Goal: Task Accomplishment & Management: Manage account settings

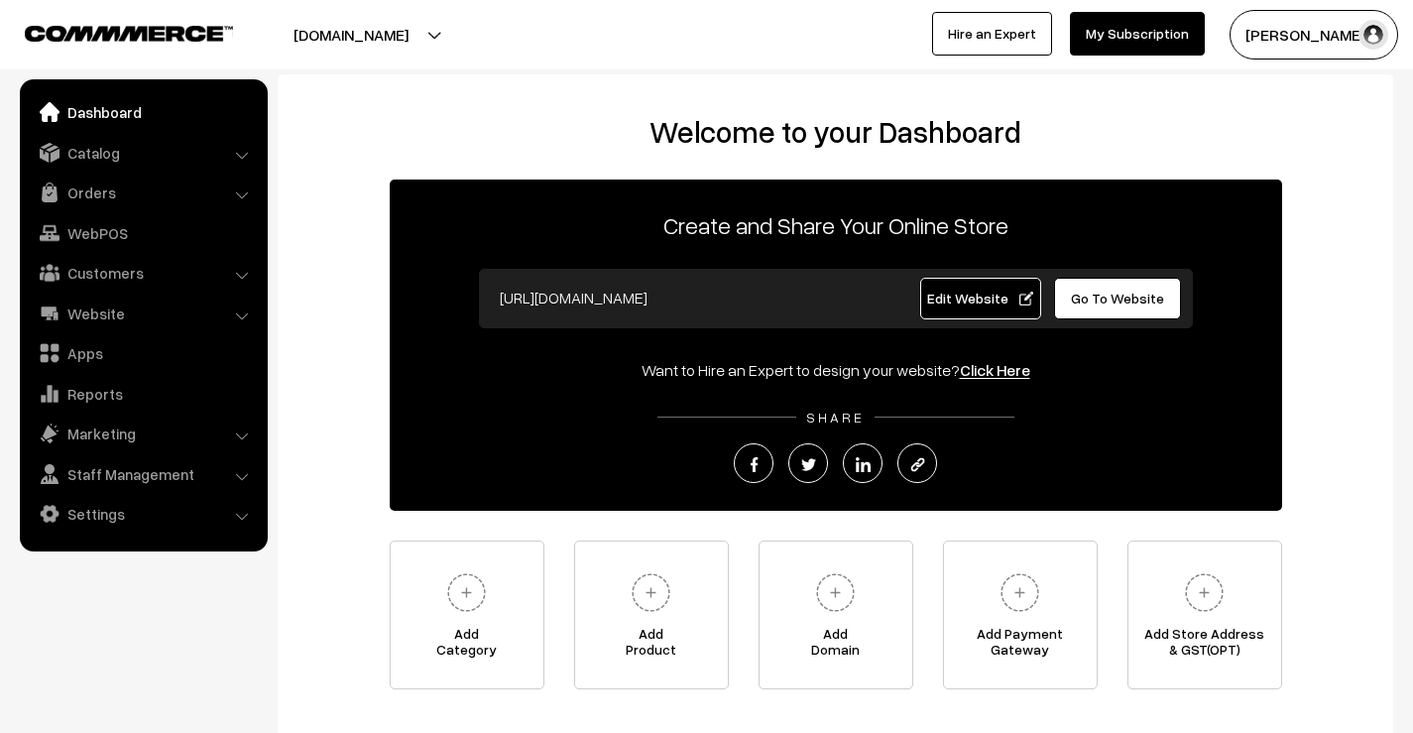
click at [113, 158] on link "Catalog" at bounding box center [143, 153] width 236 height 36
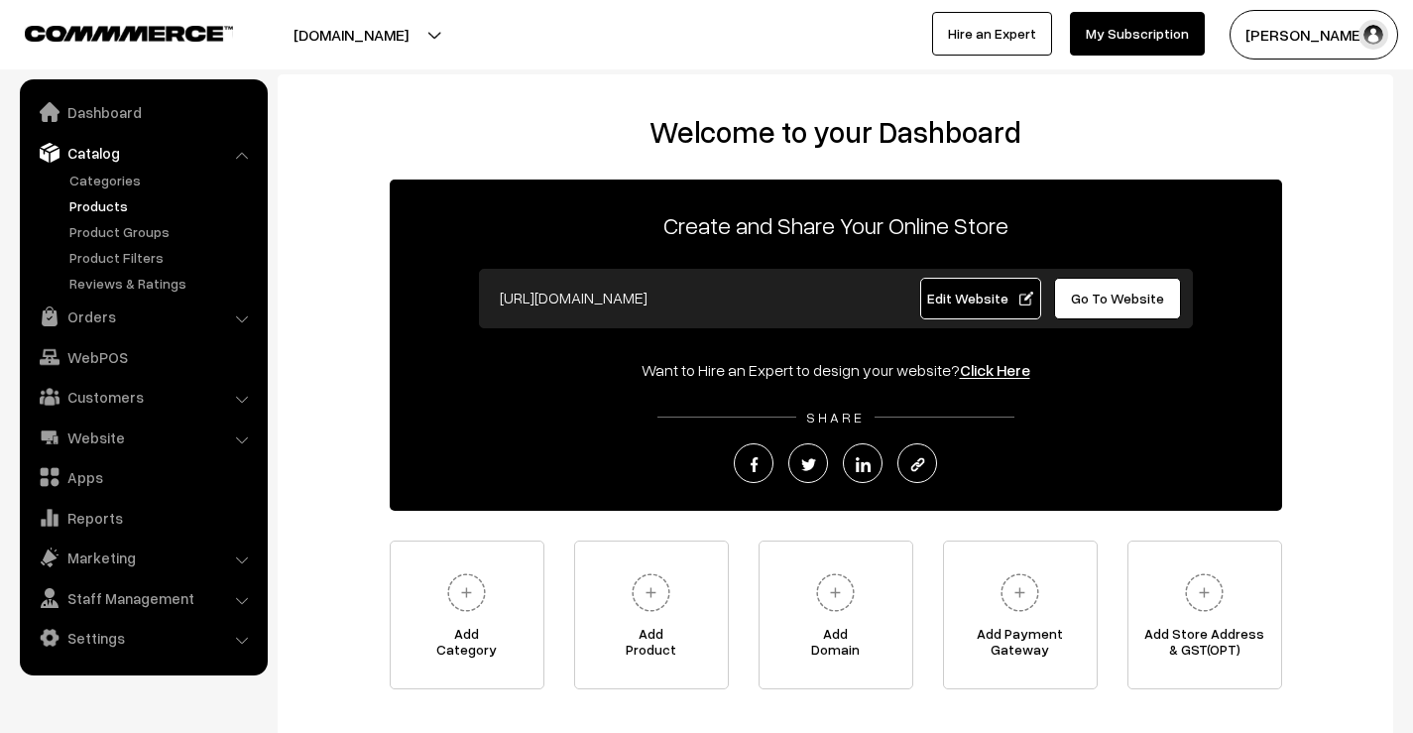
click at [105, 204] on link "Products" at bounding box center [162, 205] width 196 height 21
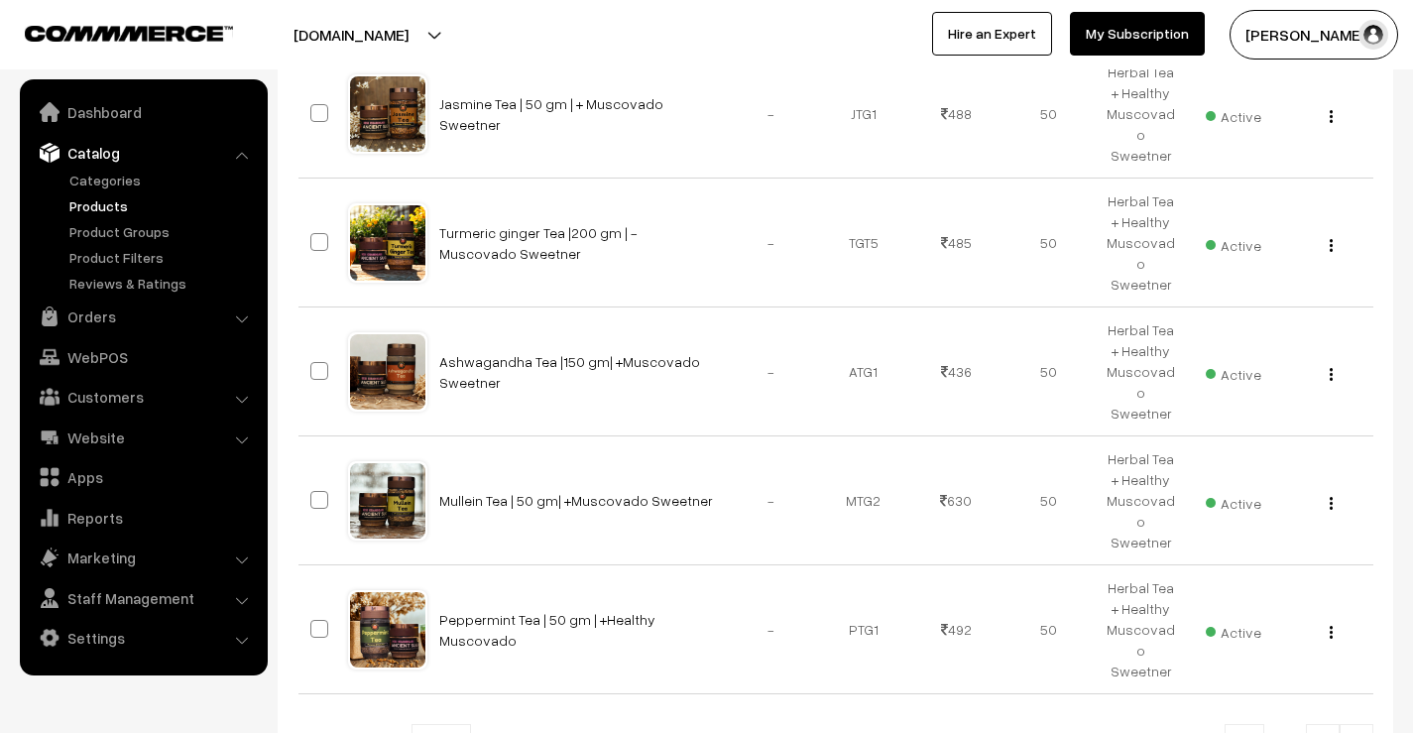
scroll to position [1043, 0]
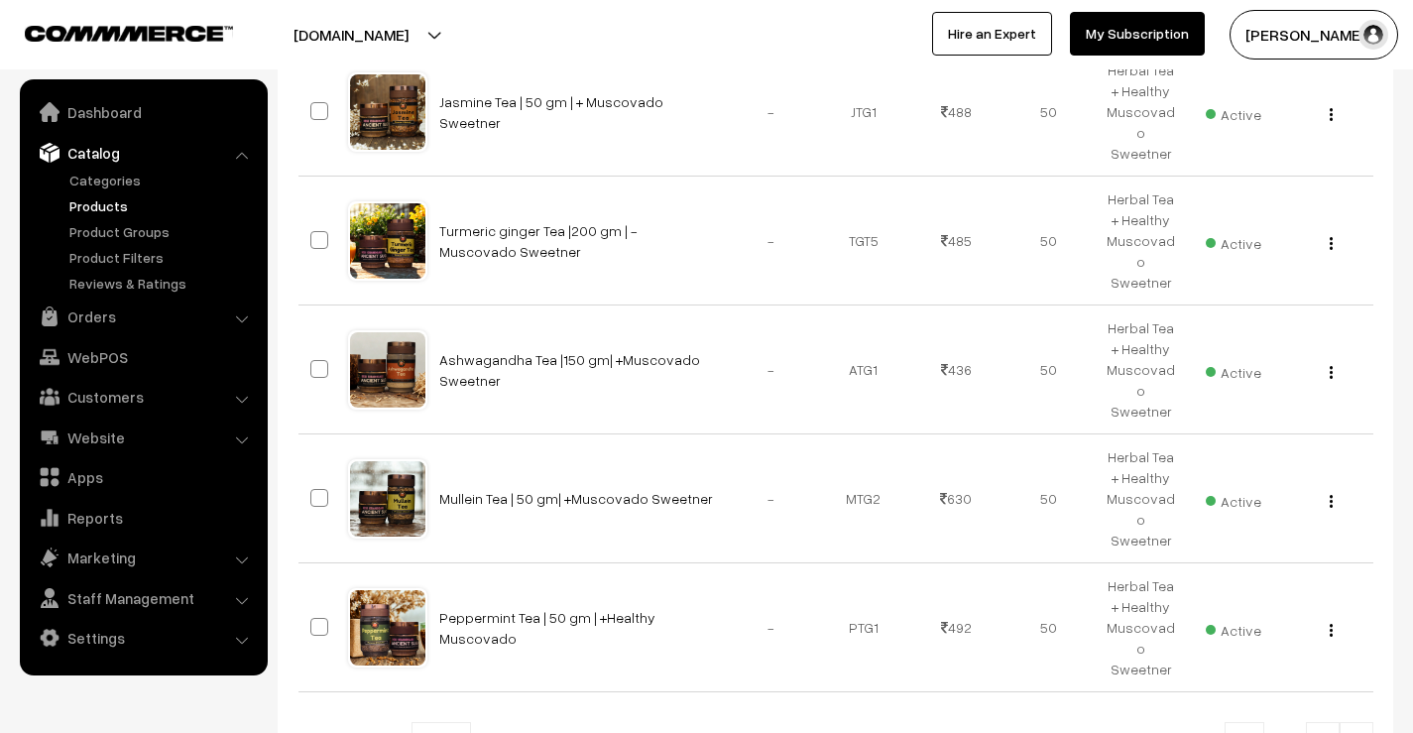
click at [1359, 722] on link at bounding box center [1357, 742] width 34 height 40
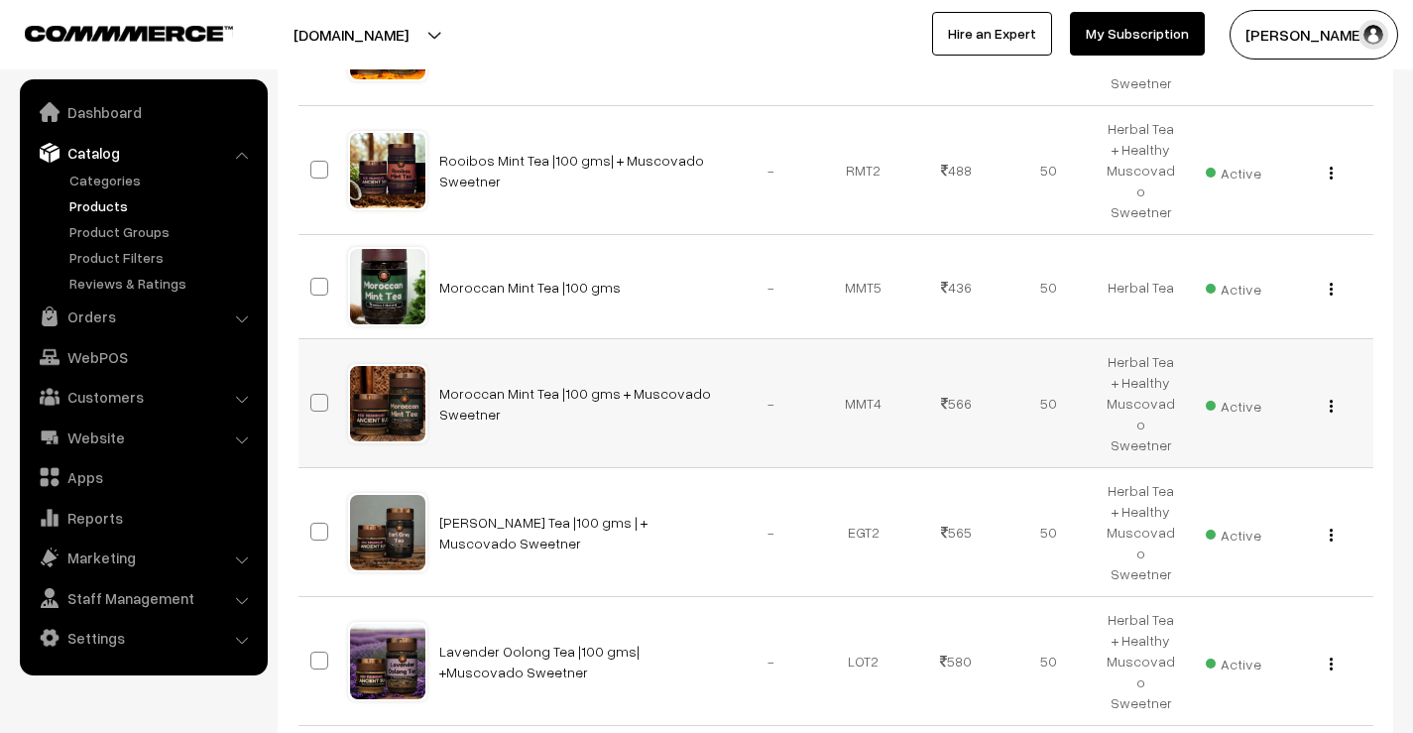
scroll to position [992, 0]
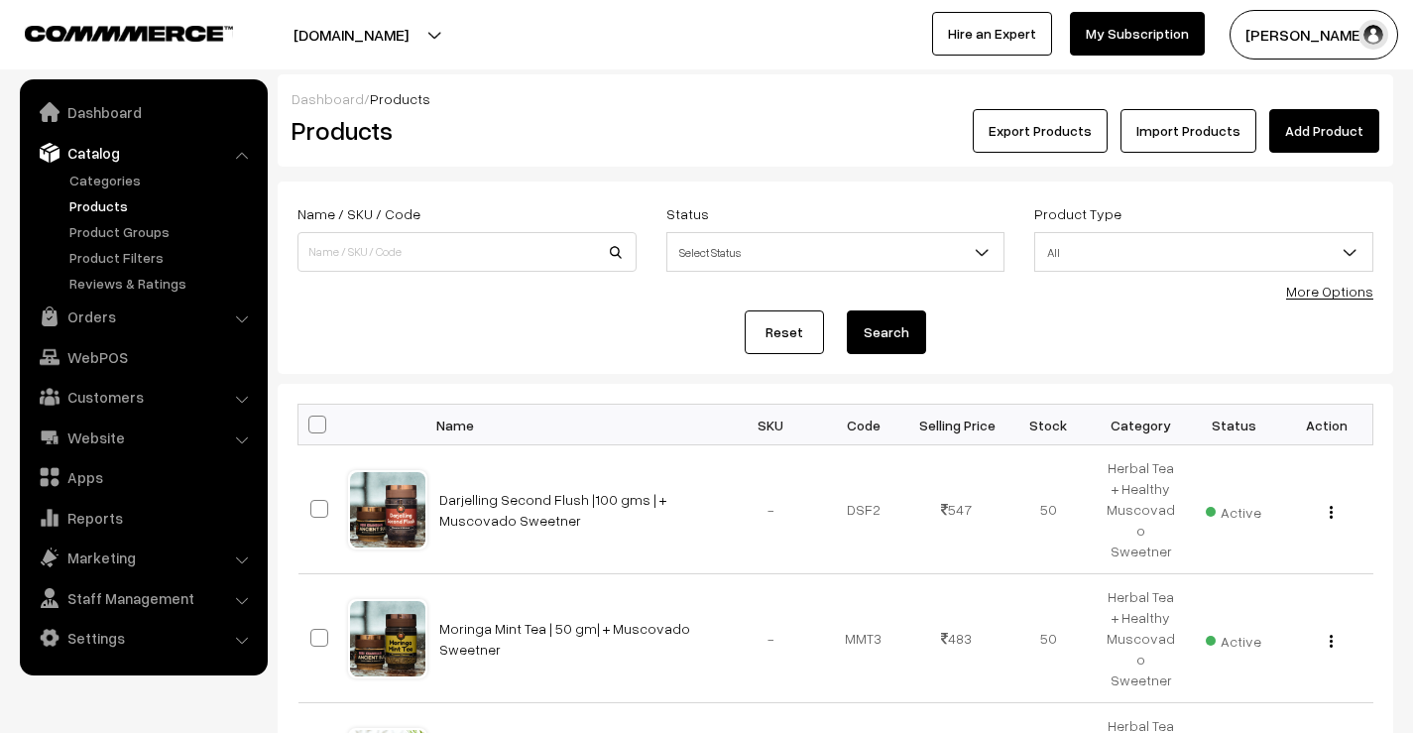
scroll to position [496, 0]
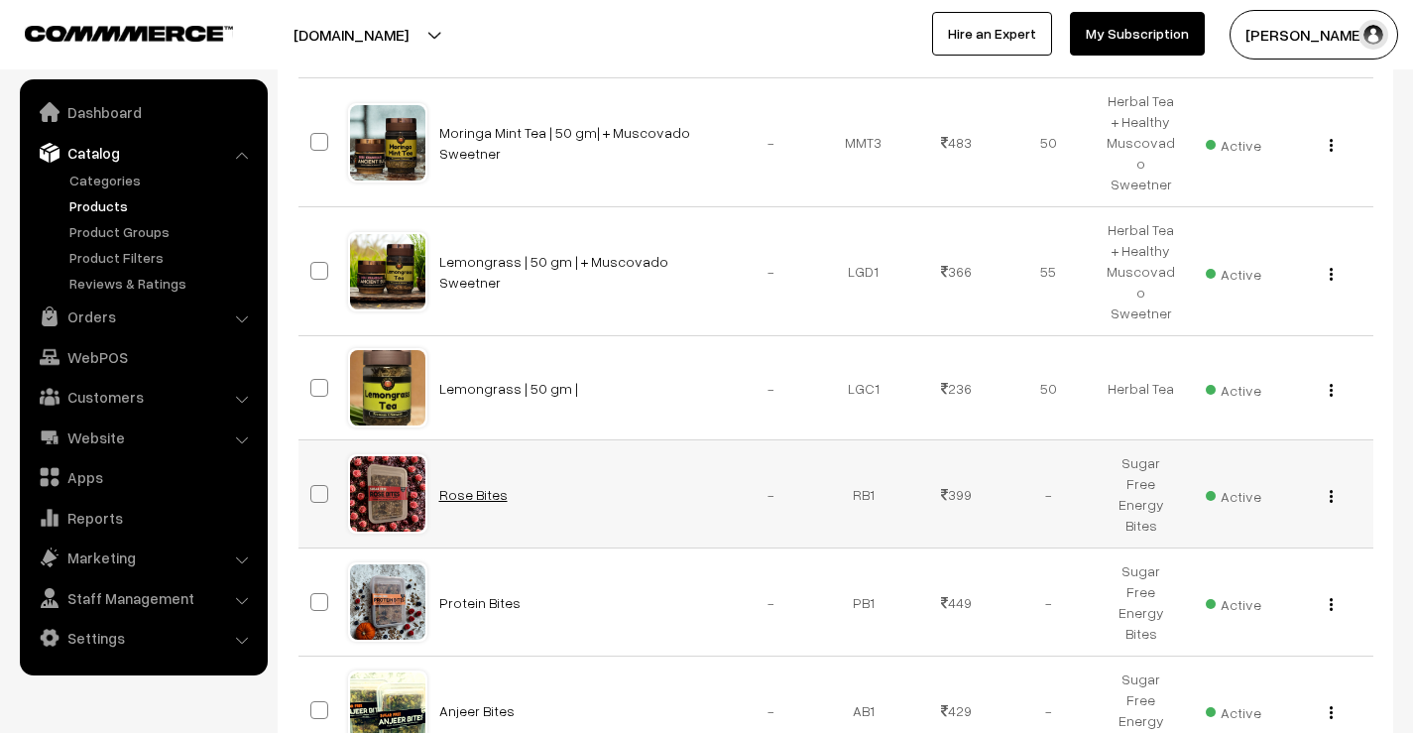
click at [482, 486] on link "Rose Bites" at bounding box center [473, 494] width 68 height 17
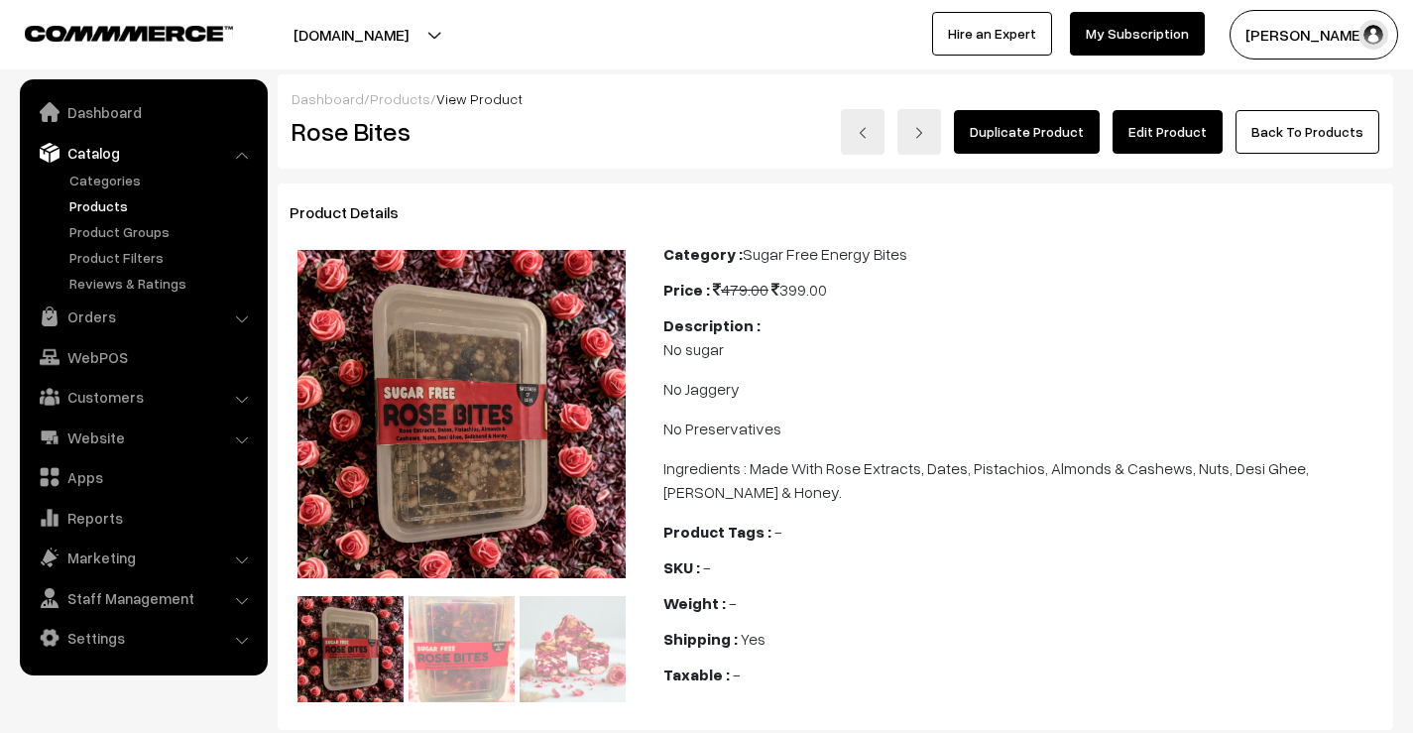
click at [1156, 135] on link "Edit Product" at bounding box center [1168, 132] width 110 height 44
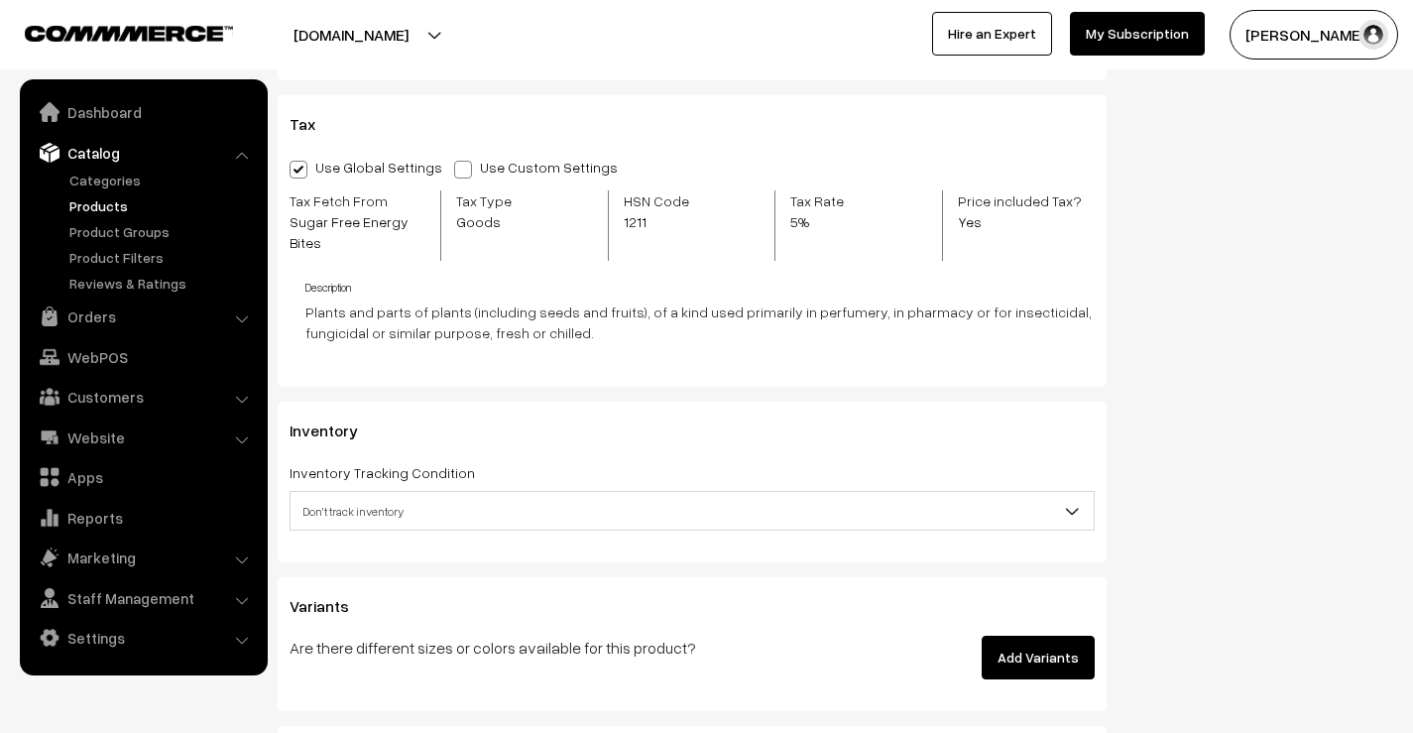
scroll to position [2281, 0]
